Goal: Transaction & Acquisition: Purchase product/service

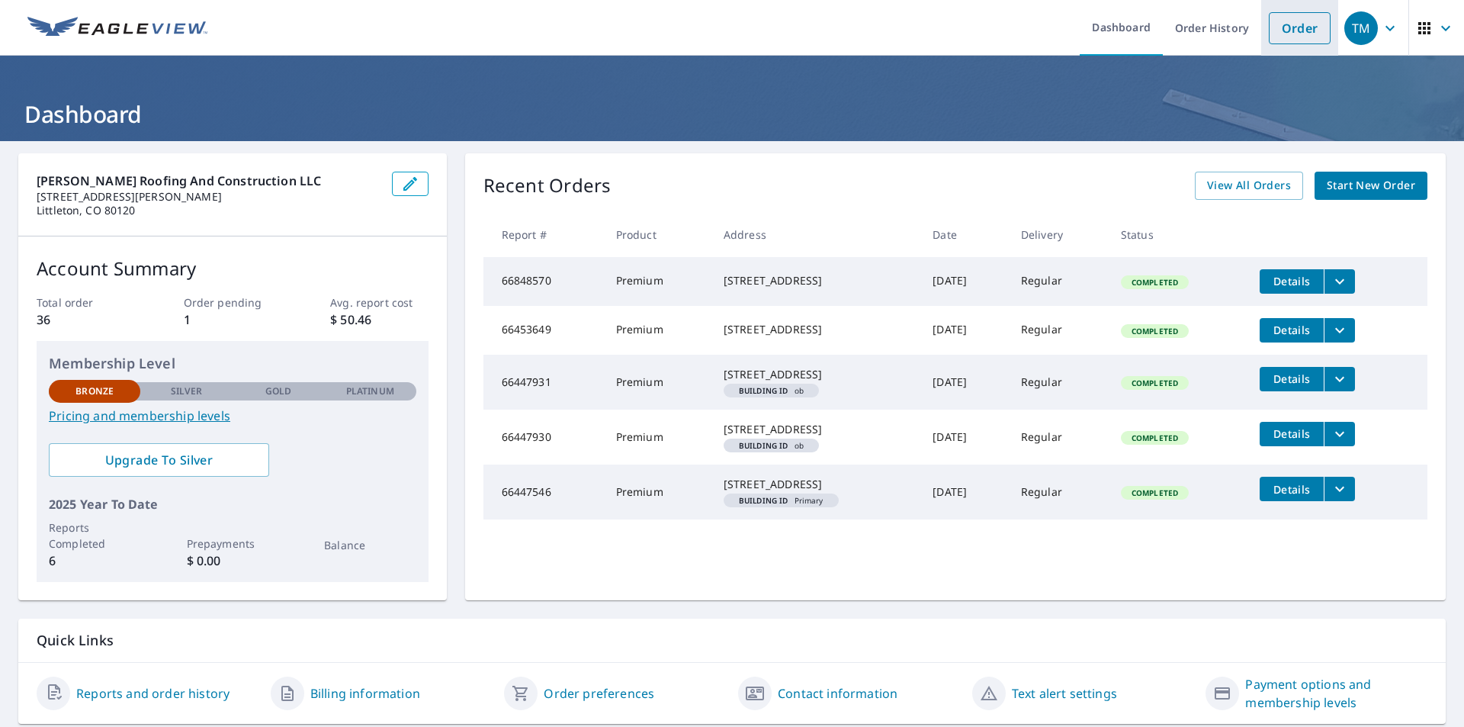
click at [1295, 29] on link "Order" at bounding box center [1300, 28] width 62 height 32
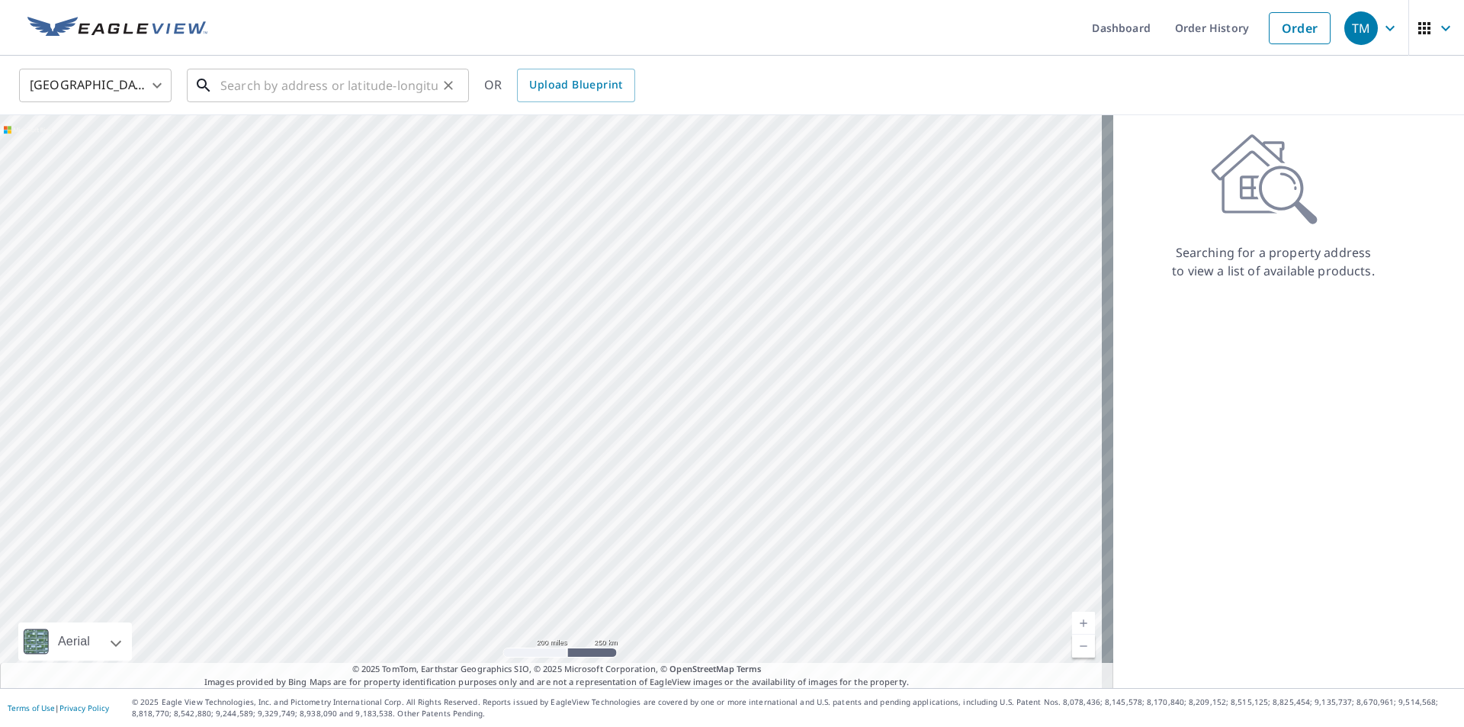
click at [264, 89] on input "text" at bounding box center [328, 85] width 217 height 43
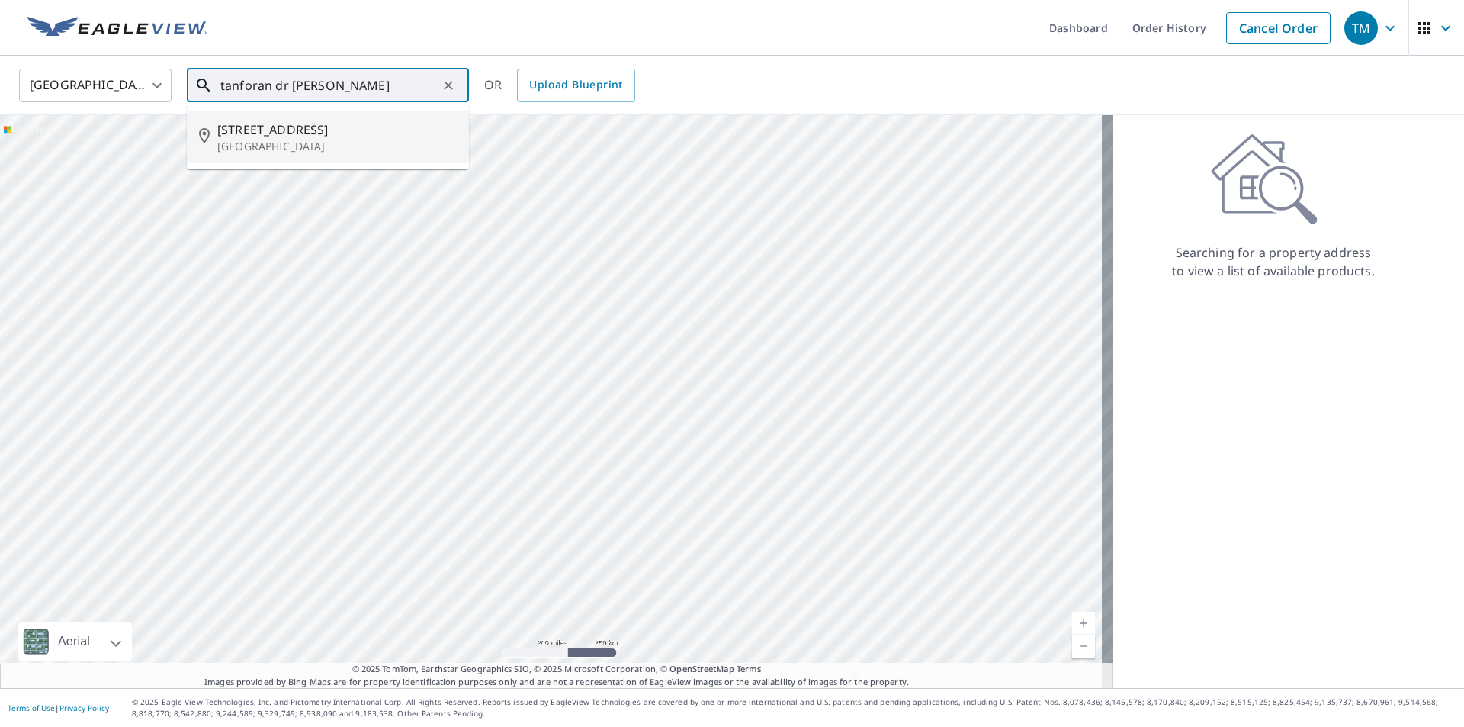
click at [241, 142] on p "[GEOGRAPHIC_DATA]" at bounding box center [336, 146] width 239 height 15
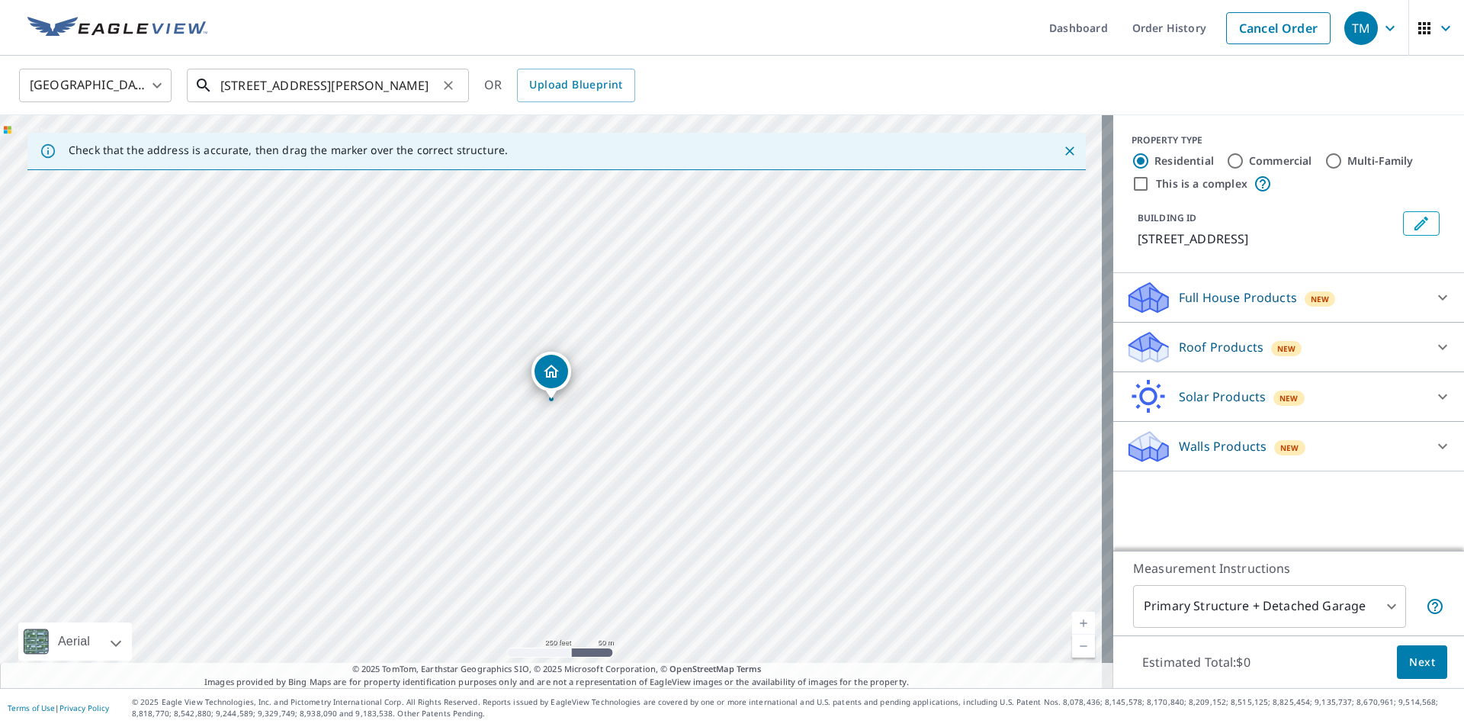
click at [247, 85] on input "[STREET_ADDRESS][PERSON_NAME]" at bounding box center [328, 85] width 217 height 43
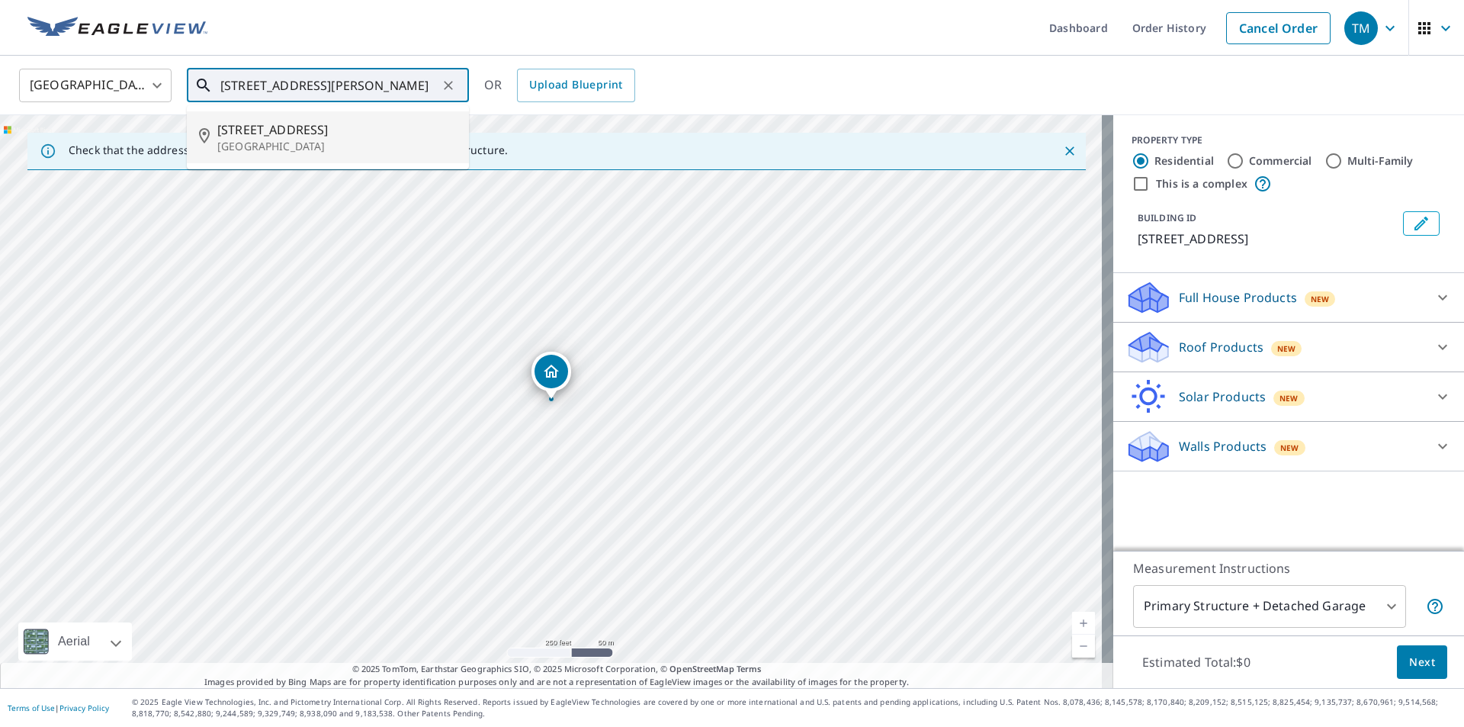
click at [233, 85] on input "[STREET_ADDRESS][PERSON_NAME]" at bounding box center [328, 85] width 217 height 43
click at [286, 133] on span "[STREET_ADDRESS]" at bounding box center [336, 129] width 239 height 18
type input "[STREET_ADDRESS][PERSON_NAME]"
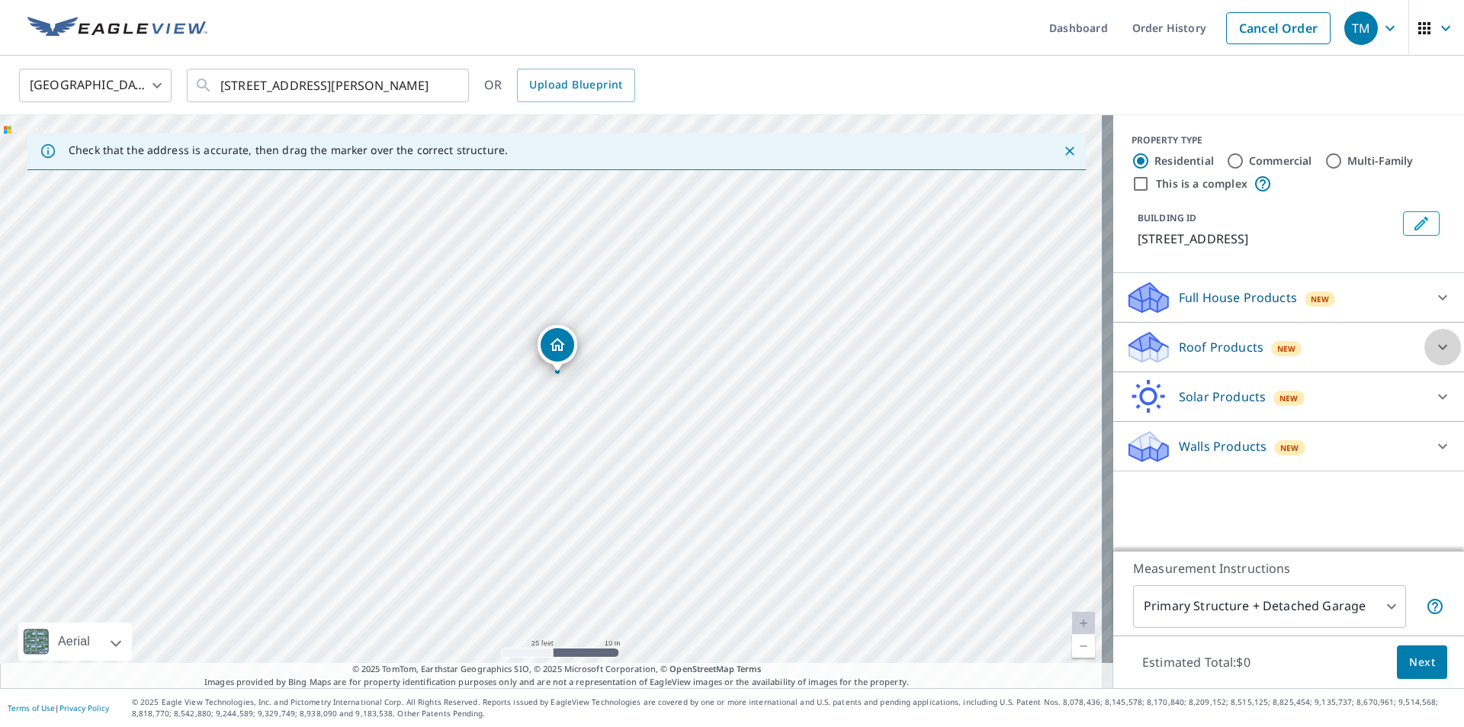
click at [1442, 350] on div at bounding box center [1442, 347] width 37 height 37
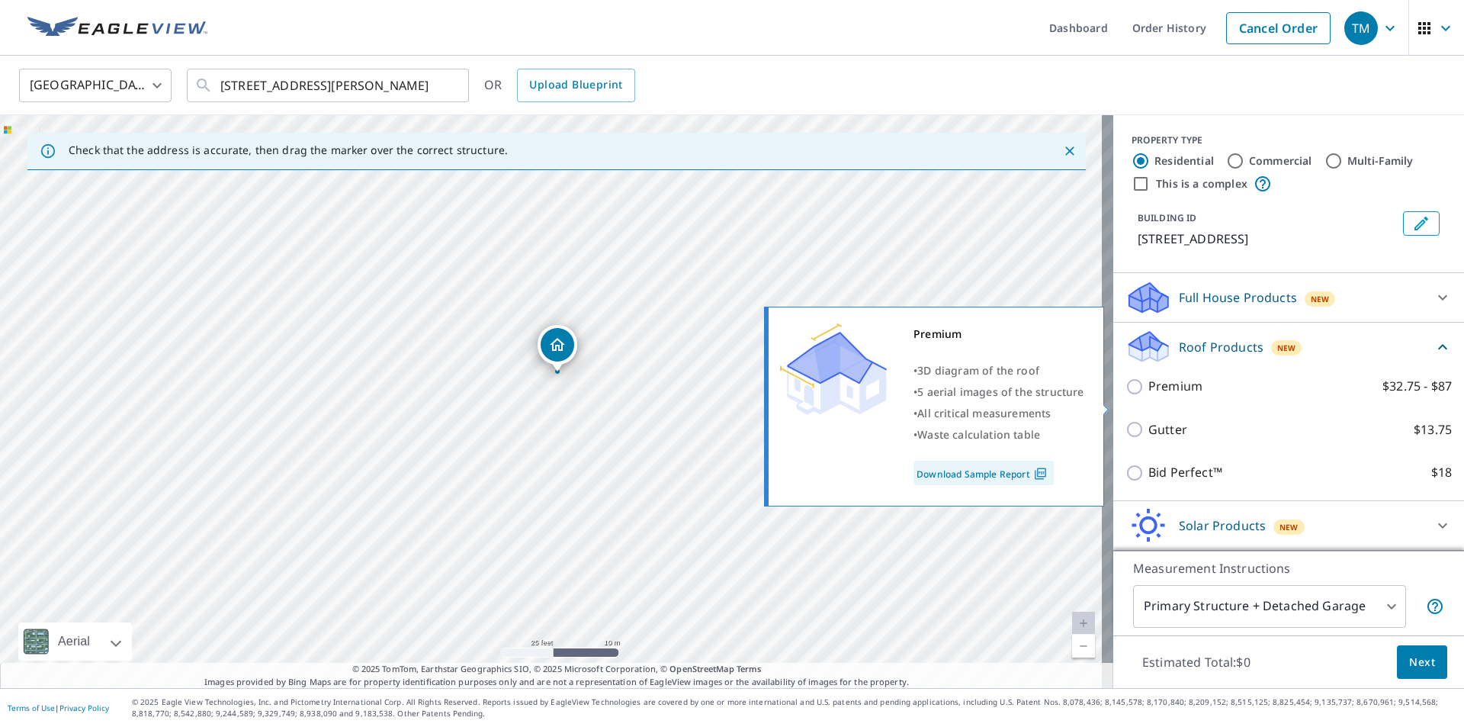
click at [1125, 396] on input "Premium $32.75 - $87" at bounding box center [1136, 386] width 23 height 18
checkbox input "true"
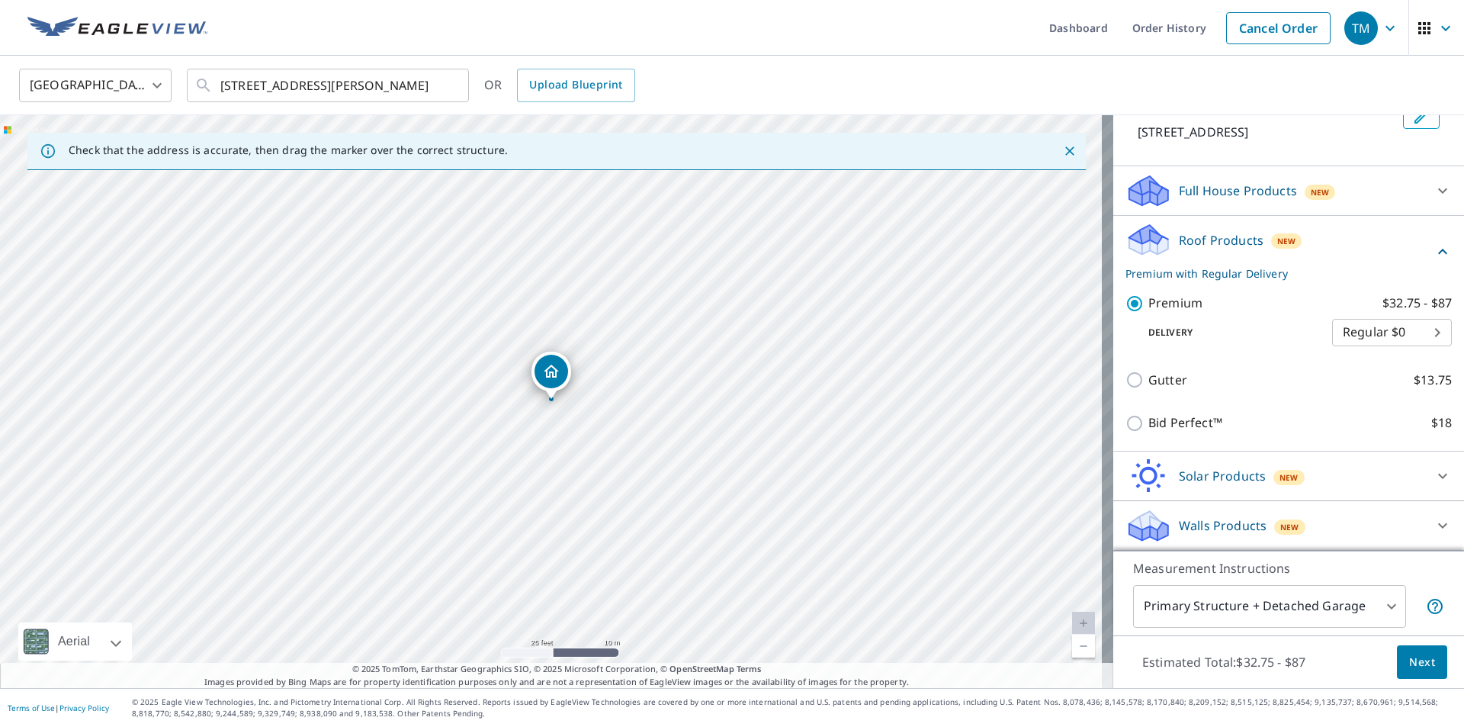
scroll to position [125, 0]
click at [1416, 666] on span "Next" at bounding box center [1422, 662] width 26 height 19
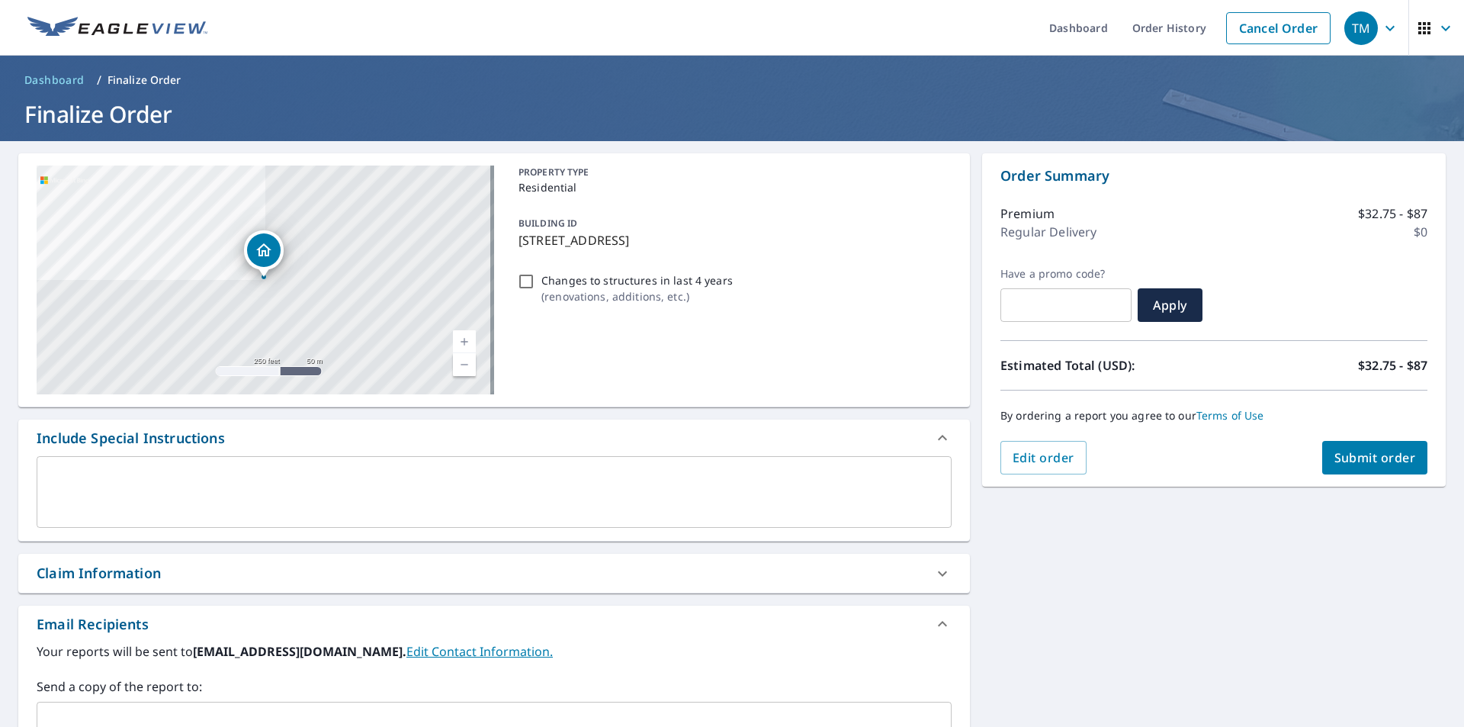
click at [525, 280] on input "Changes to structures in last 4 years ( renovations, additions, etc. )" at bounding box center [526, 281] width 18 height 18
click at [524, 283] on input "Changes to structures in last 4 years ( renovations, additions, etc. )" at bounding box center [526, 281] width 18 height 18
checkbox input "false"
click at [1375, 456] on span "Submit order" at bounding box center [1375, 457] width 82 height 17
